Goal: Browse casually

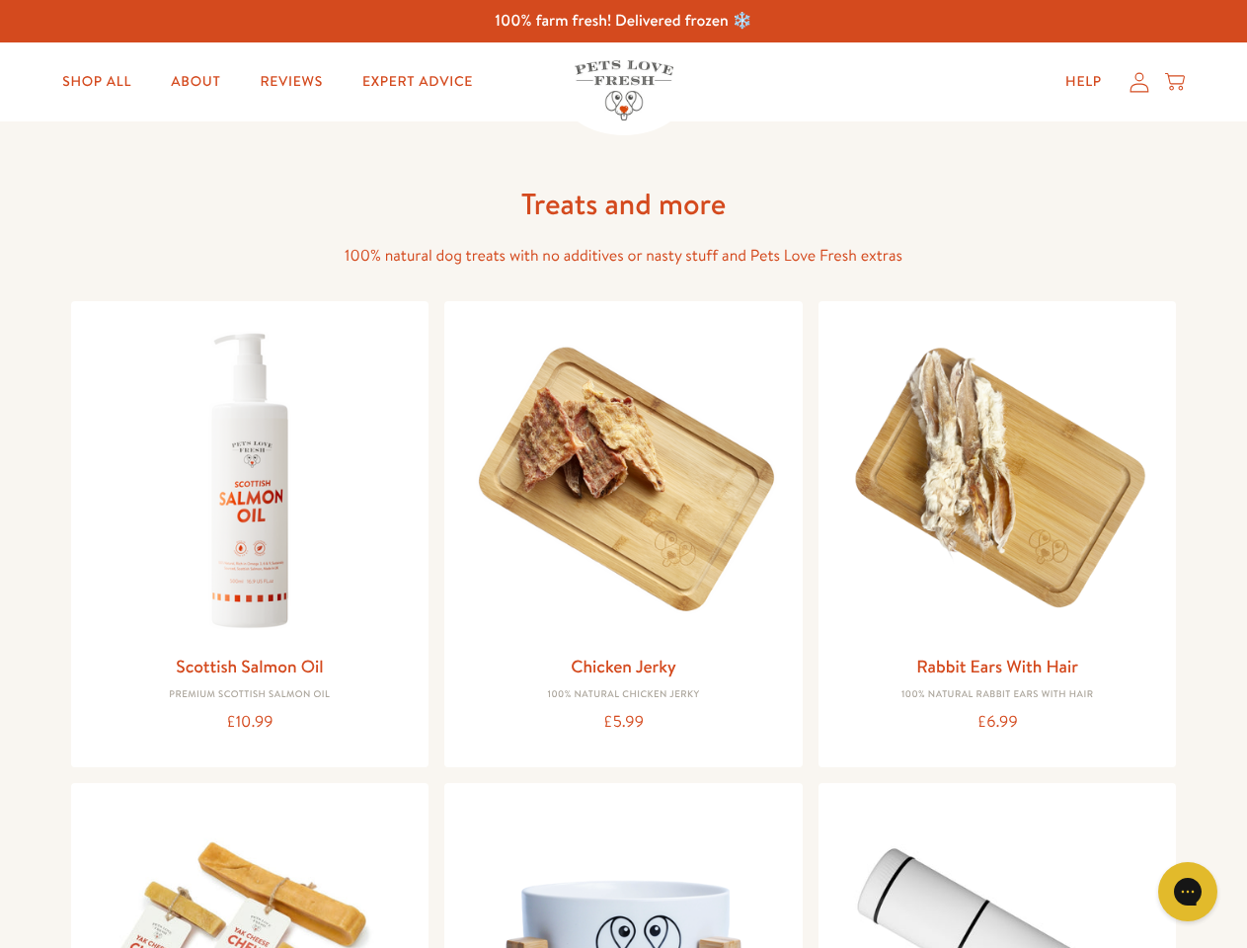
click at [1188, 892] on icon "Gorgias live chat" at bounding box center [1187, 891] width 19 height 19
